Goal: Download file/media

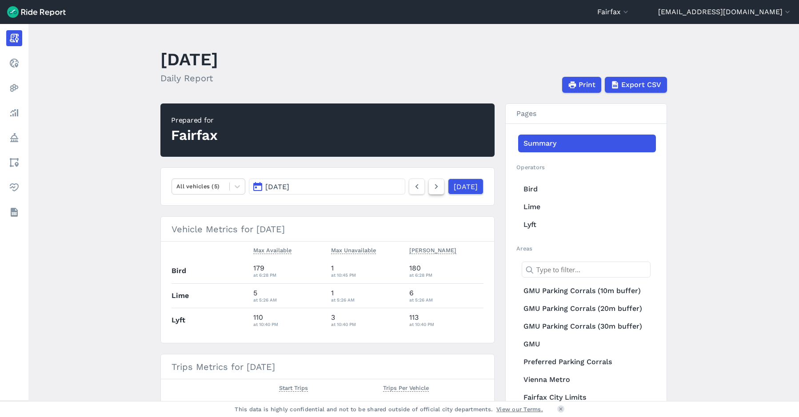
click at [431, 189] on icon at bounding box center [436, 186] width 10 height 11
click at [431, 188] on icon at bounding box center [436, 186] width 10 height 11
click at [370, 192] on button "[DATE]" at bounding box center [327, 187] width 156 height 16
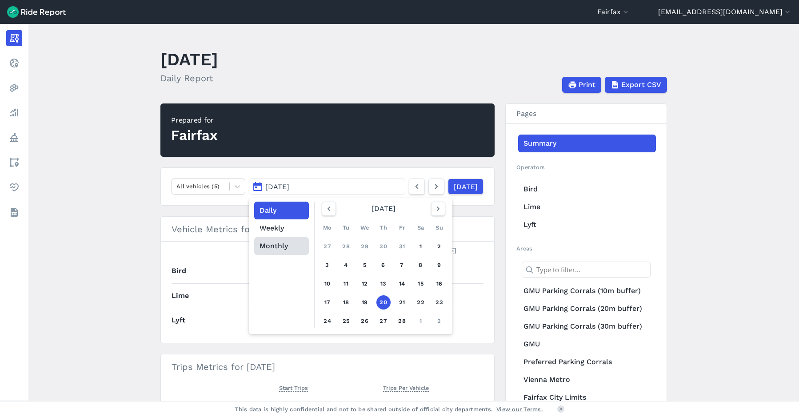
click at [279, 242] on button "Monthly" at bounding box center [281, 246] width 55 height 18
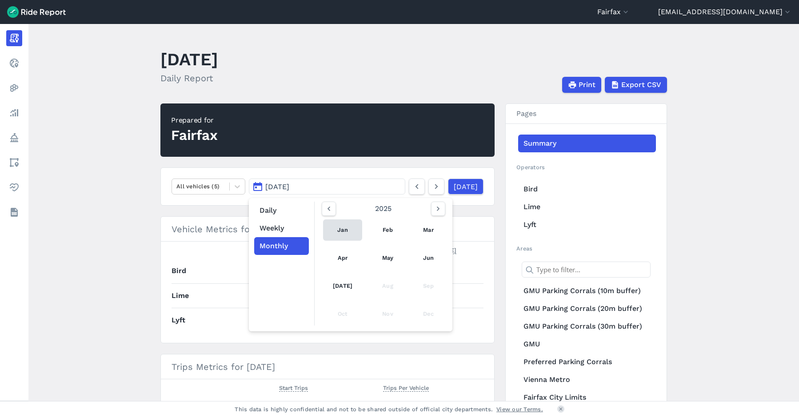
click at [335, 230] on link "Jan" at bounding box center [342, 229] width 39 height 21
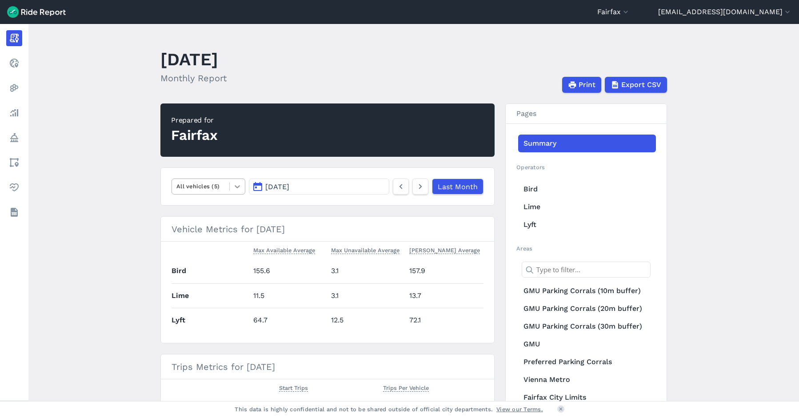
click at [234, 189] on icon at bounding box center [237, 186] width 9 height 9
click at [215, 270] on div "Scooters" at bounding box center [208, 271] width 74 height 16
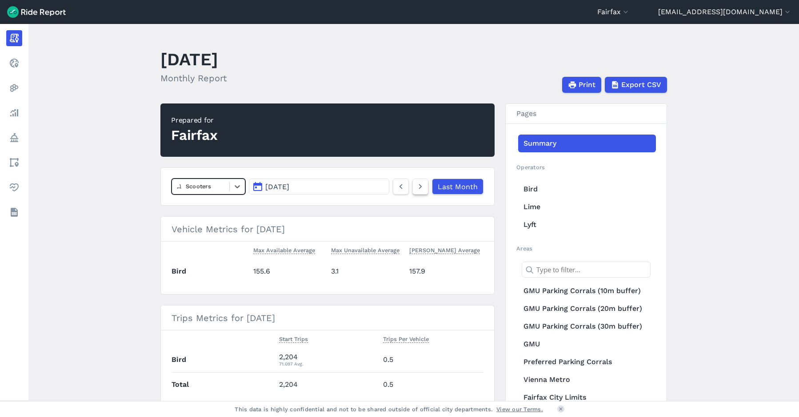
click at [418, 186] on icon at bounding box center [420, 186] width 10 height 11
click at [419, 186] on icon at bounding box center [420, 186] width 10 height 11
click at [420, 186] on use at bounding box center [420, 186] width 3 height 5
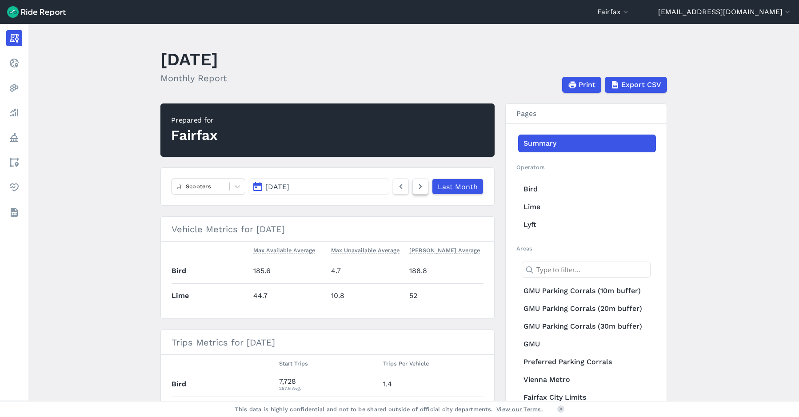
click at [420, 186] on use at bounding box center [420, 186] width 3 height 5
click at [403, 187] on icon at bounding box center [401, 186] width 10 height 11
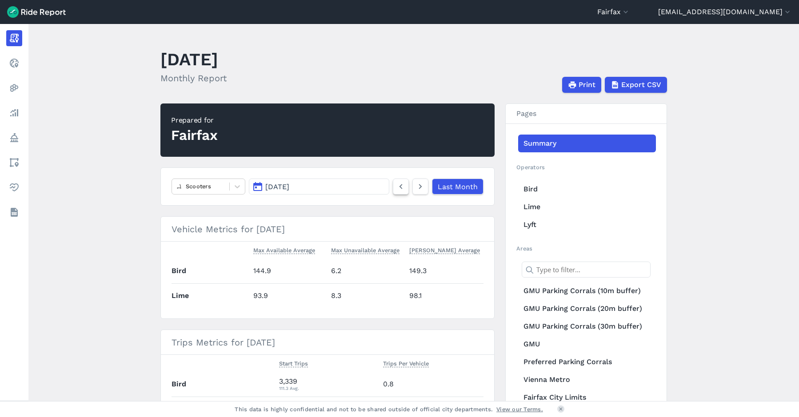
click at [402, 187] on icon at bounding box center [401, 186] width 10 height 11
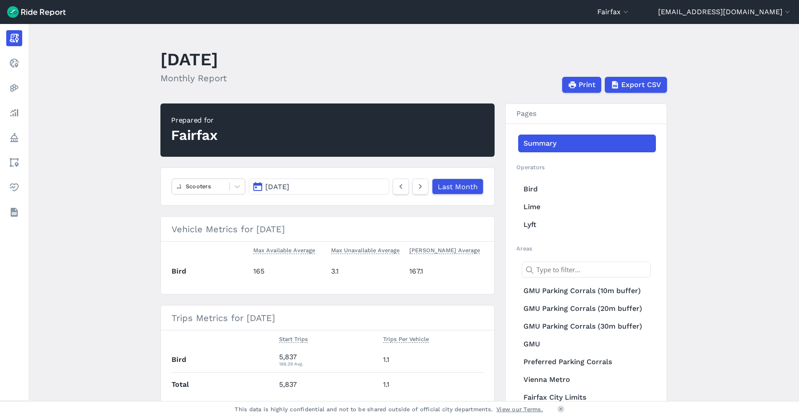
scroll to position [44, 0]
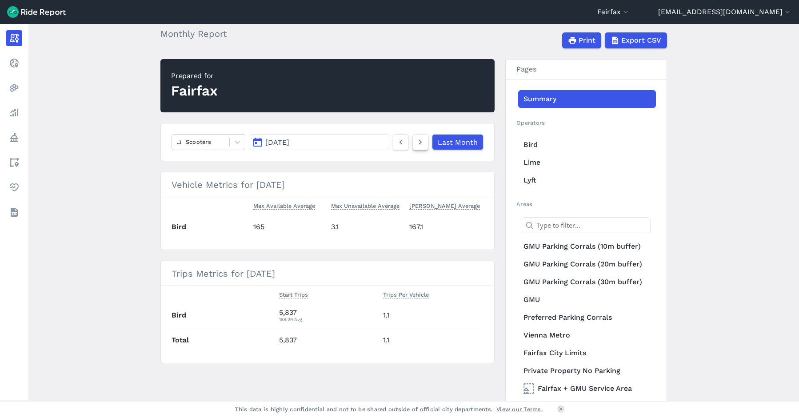
click at [417, 138] on icon at bounding box center [420, 142] width 10 height 11
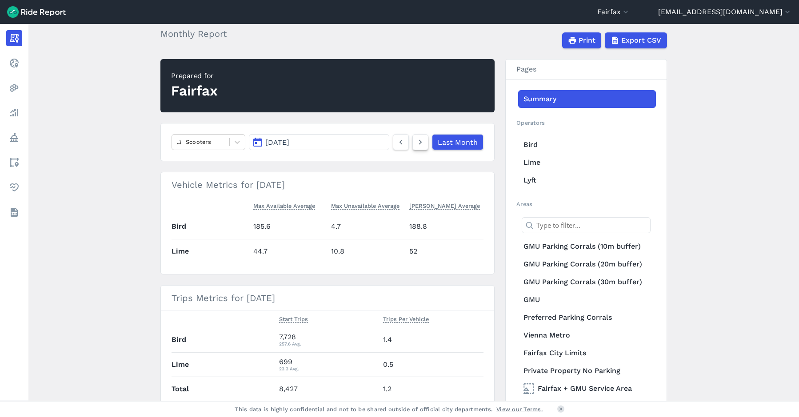
click at [417, 139] on icon at bounding box center [420, 142] width 10 height 11
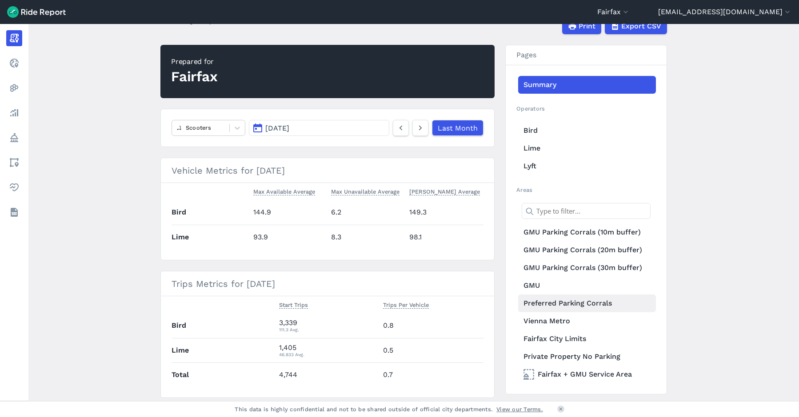
scroll to position [43, 0]
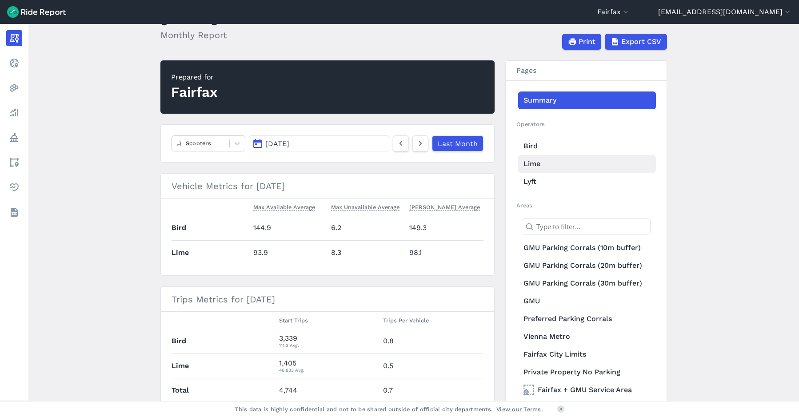
click at [535, 161] on link "Lime" at bounding box center [587, 164] width 138 height 18
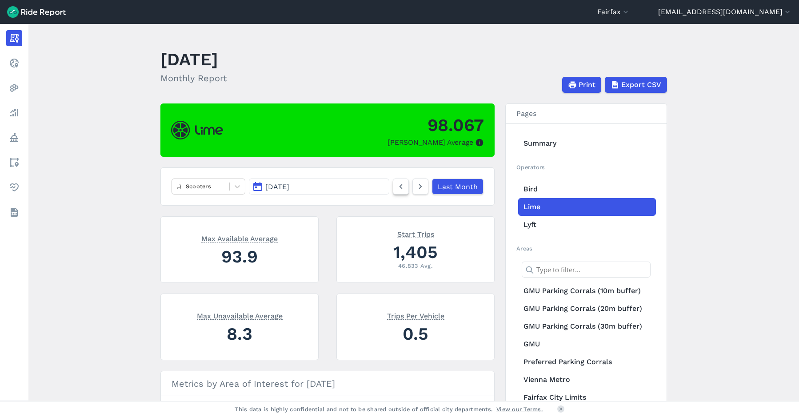
click at [399, 187] on use at bounding box center [400, 186] width 3 height 5
click at [397, 187] on icon at bounding box center [401, 186] width 10 height 11
click at [396, 187] on icon at bounding box center [401, 186] width 10 height 11
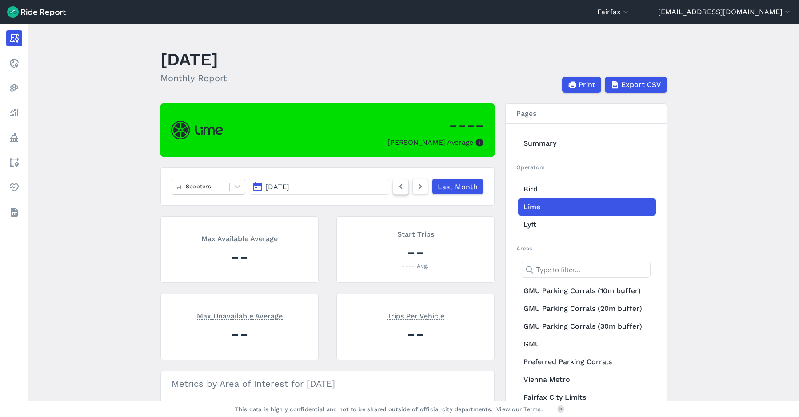
click at [396, 187] on icon at bounding box center [401, 186] width 10 height 11
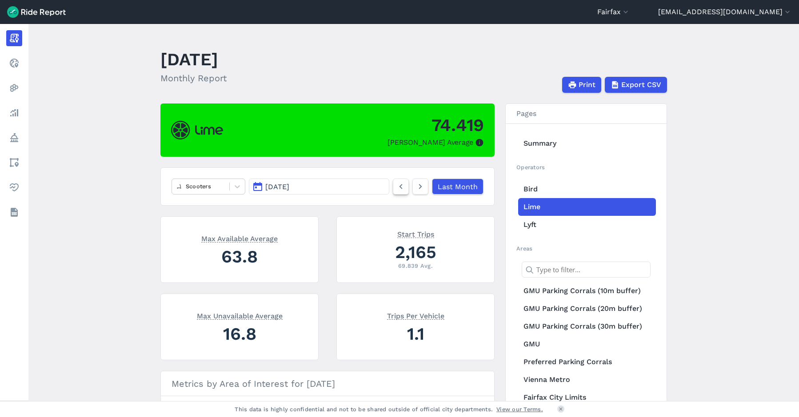
click at [396, 187] on icon at bounding box center [401, 186] width 10 height 11
click at [414, 188] on link at bounding box center [420, 187] width 16 height 16
click at [640, 84] on span "Export CSV" at bounding box center [641, 85] width 40 height 11
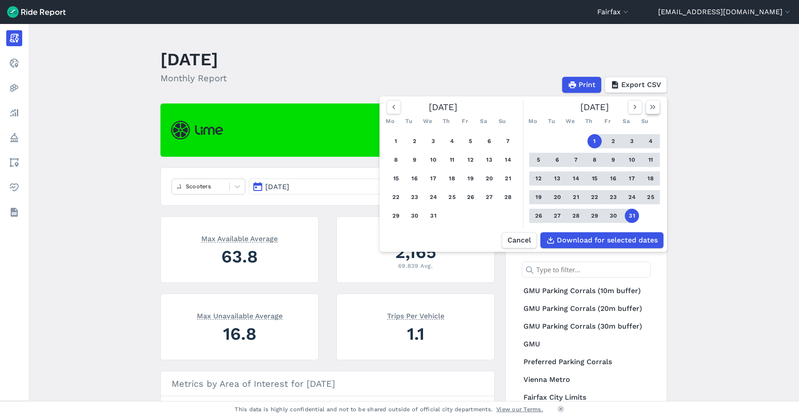
click at [649, 111] on icon "button" at bounding box center [652, 107] width 9 height 9
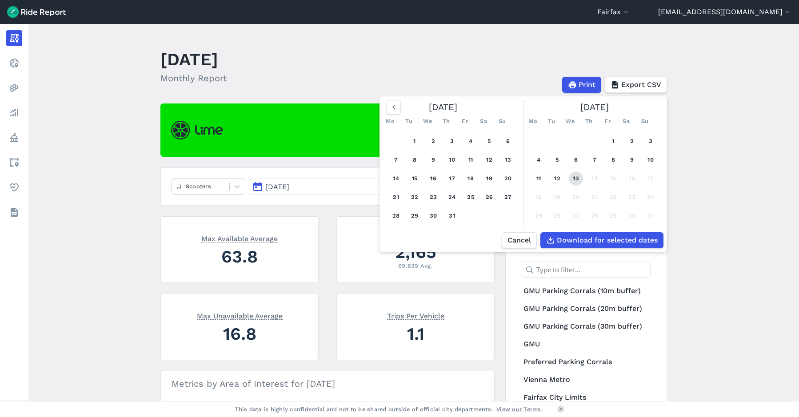
click at [578, 178] on button "13" at bounding box center [576, 178] width 14 height 14
click at [392, 105] on icon "button" at bounding box center [393, 107] width 9 height 9
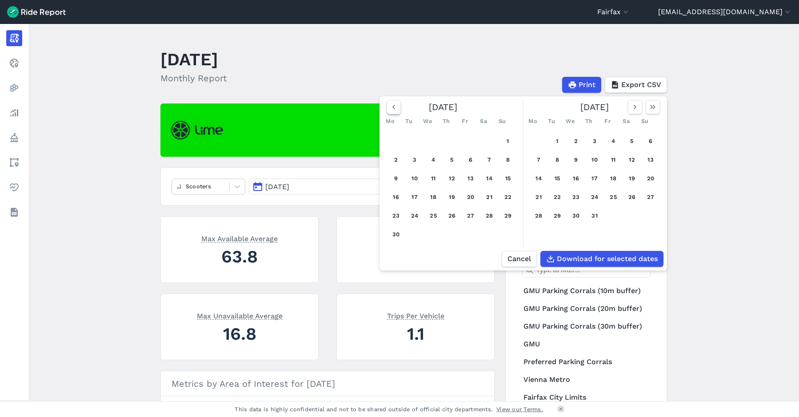
click at [392, 105] on icon "button" at bounding box center [393, 107] width 9 height 9
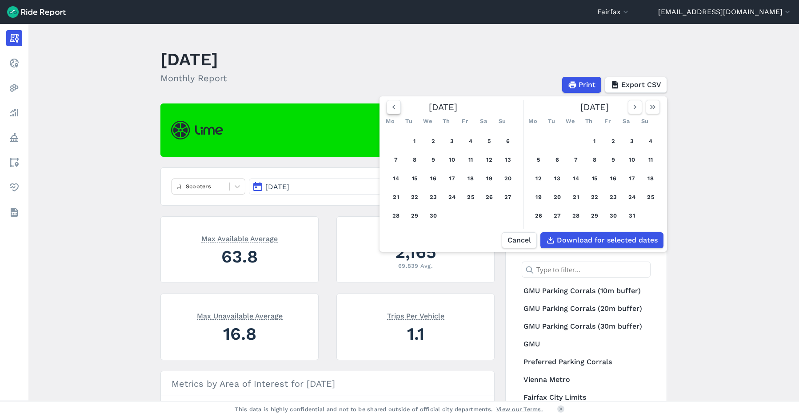
click at [392, 105] on icon "button" at bounding box center [393, 107] width 9 height 9
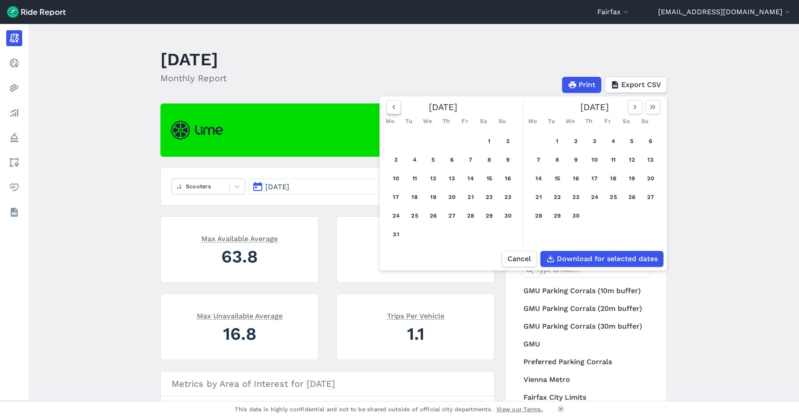
click at [392, 105] on icon "button" at bounding box center [393, 107] width 9 height 9
click at [393, 105] on icon "button" at bounding box center [393, 107] width 9 height 9
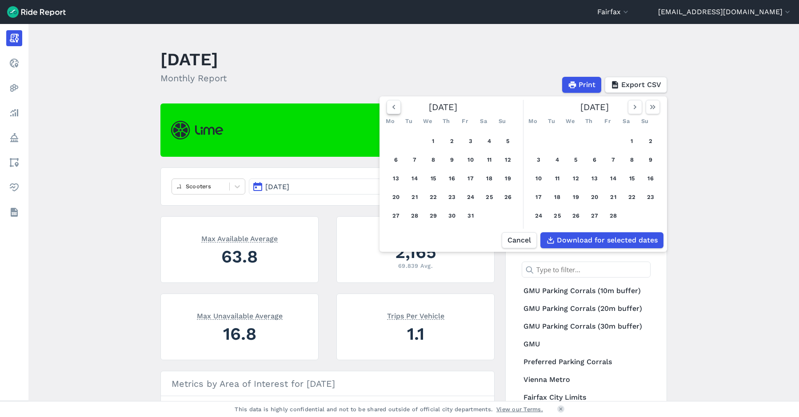
click at [393, 104] on icon "button" at bounding box center [393, 107] width 9 height 9
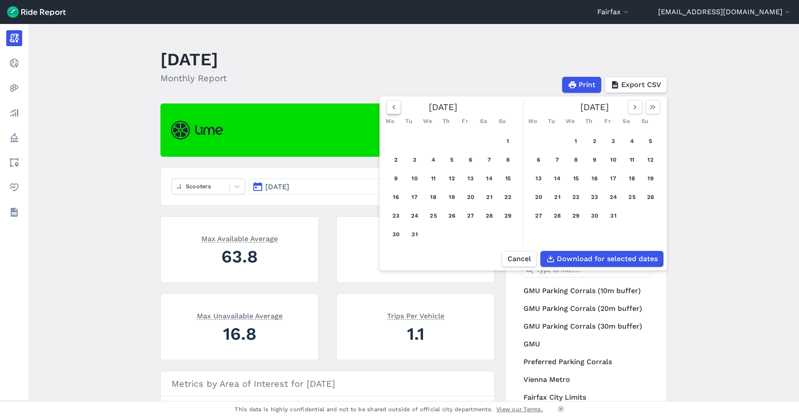
click at [394, 104] on icon "button" at bounding box center [393, 107] width 9 height 9
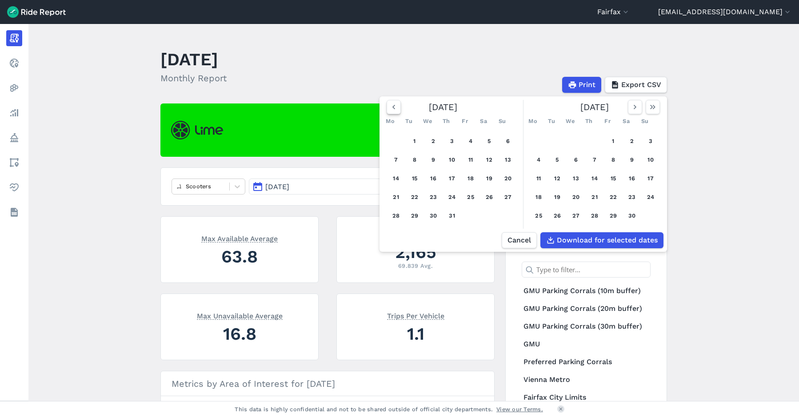
click at [394, 104] on icon "button" at bounding box center [393, 107] width 9 height 9
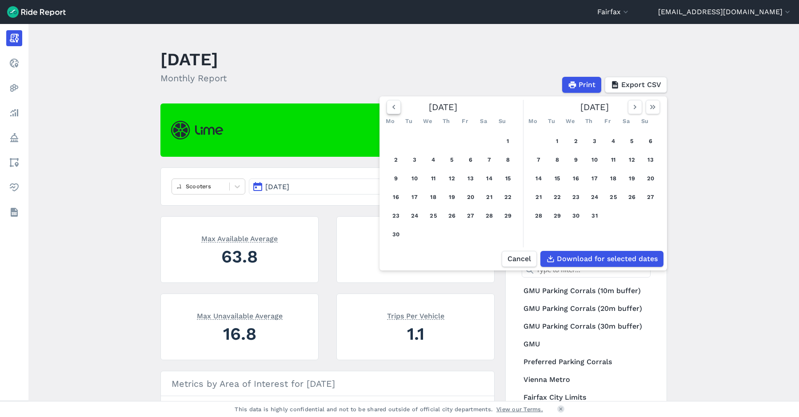
click at [394, 104] on icon "button" at bounding box center [393, 107] width 9 height 9
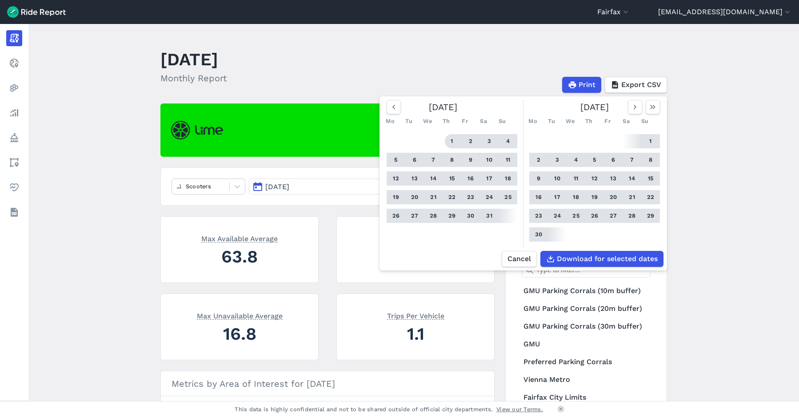
click at [451, 140] on button "1" at bounding box center [452, 141] width 14 height 14
click at [648, 264] on span "Download for selected dates" at bounding box center [606, 259] width 101 height 11
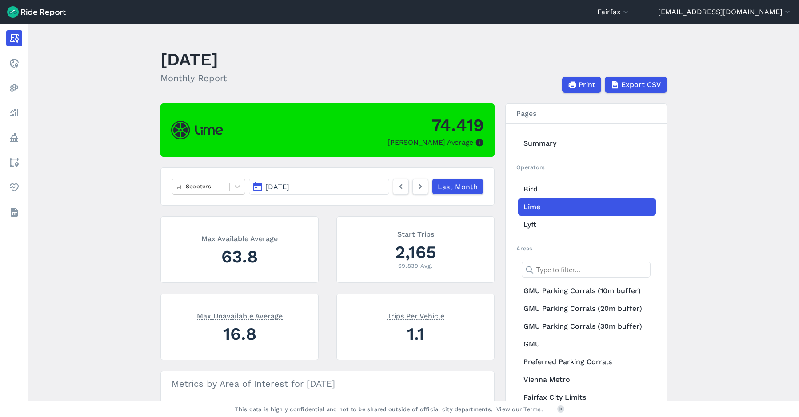
click at [490, 35] on main "[DATE] Monthly Report Print Export CSV 74.419 Max Parked Average Scooters [DATE…" at bounding box center [413, 212] width 770 height 377
click at [420, 188] on icon at bounding box center [420, 186] width 10 height 11
click at [419, 189] on icon at bounding box center [420, 186] width 10 height 11
click at [417, 44] on main "[DATE] Monthly Report Print Export CSV 44.633 Max Parked Average Scooters [DATE…" at bounding box center [413, 212] width 770 height 377
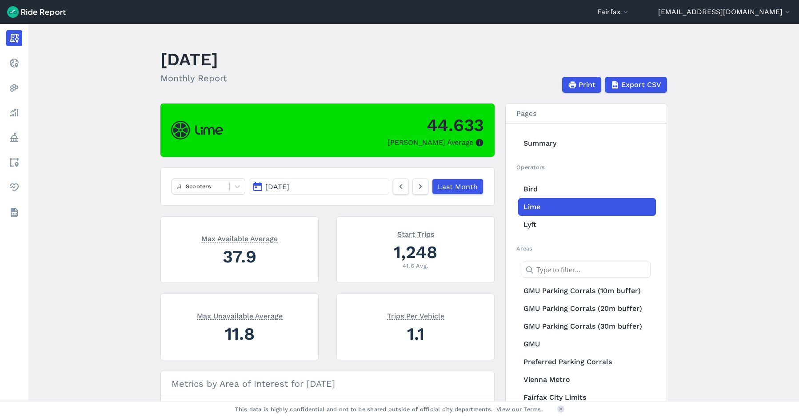
click at [401, 40] on main "[DATE] Monthly Report Print Export CSV 44.633 Max Parked Average Scooters [DATE…" at bounding box center [413, 212] width 770 height 377
